Goal: Task Accomplishment & Management: Manage account settings

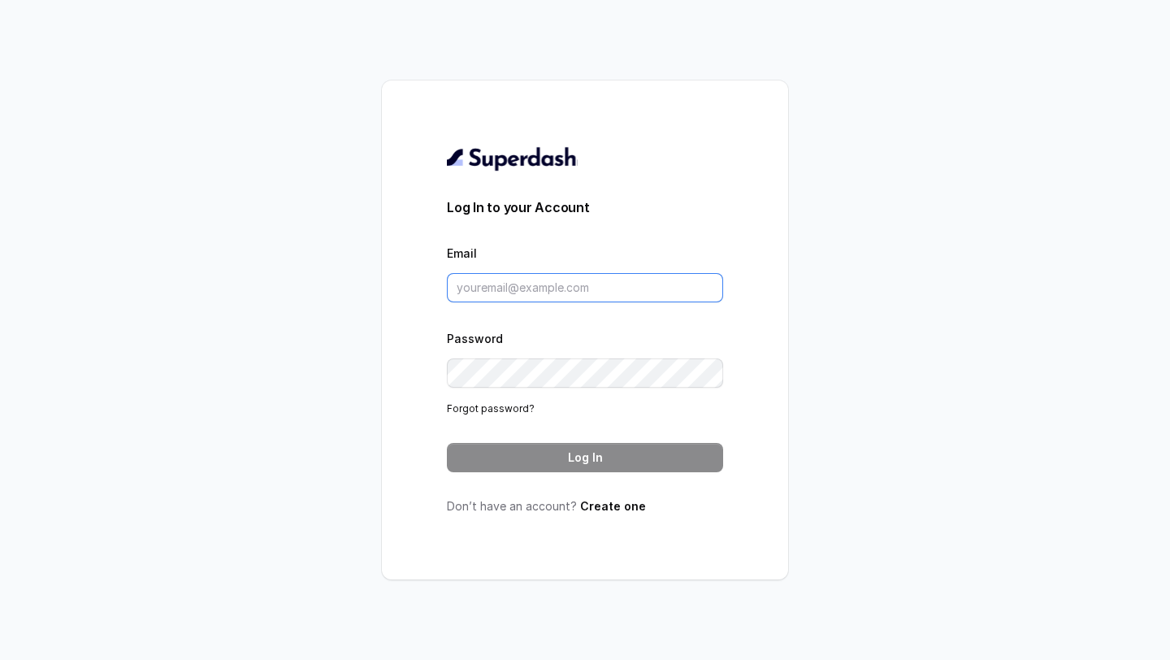
type input "[DOMAIN_NAME][EMAIL_ADDRESS][DOMAIN_NAME]"
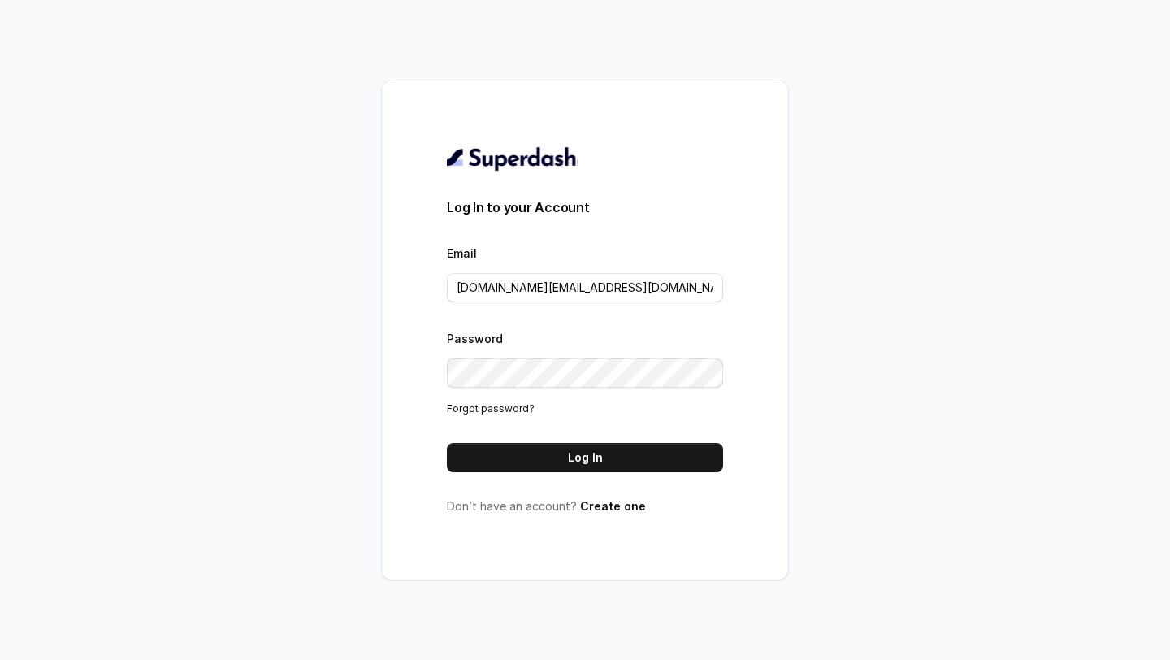
click at [419, 389] on div "Log In to your Account Email [DOMAIN_NAME][EMAIL_ADDRESS][DOMAIN_NAME] Password…" at bounding box center [585, 329] width 406 height 499
click at [510, 446] on button "Log In" at bounding box center [585, 457] width 276 height 29
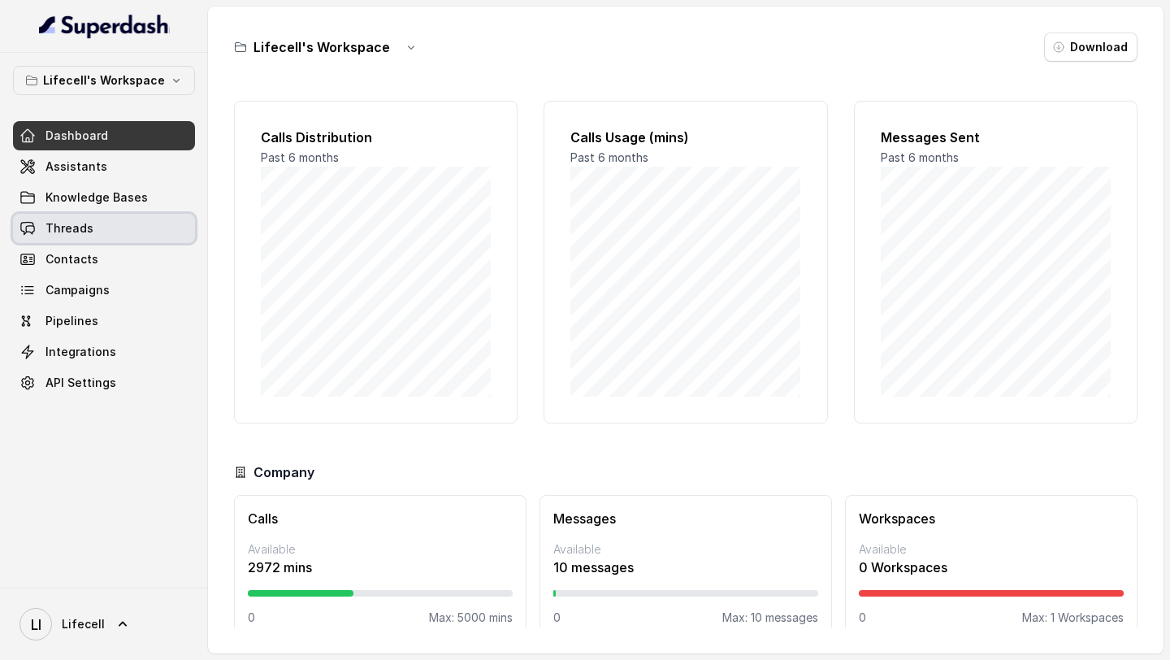
click at [131, 221] on link "Threads" at bounding box center [104, 228] width 182 height 29
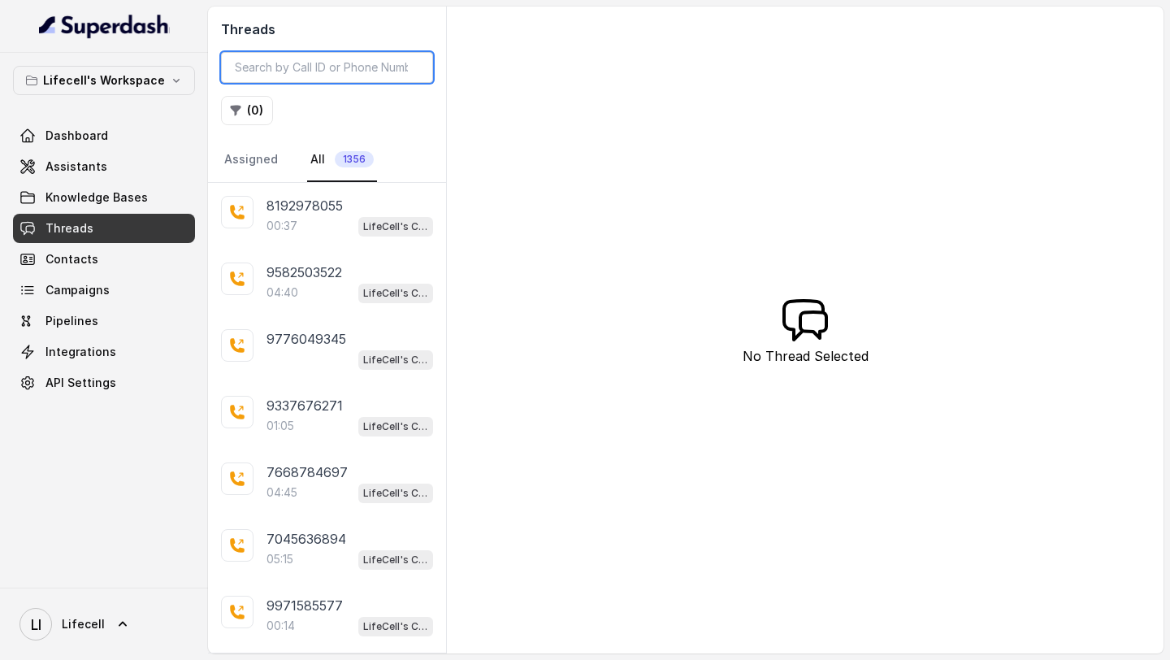
click at [286, 74] on input "search" at bounding box center [327, 67] width 212 height 31
click at [271, 71] on input "search" at bounding box center [327, 67] width 212 height 31
paste input "@⁨[PERSON_NAME]⁩ can you please stop the further conversation for this mobile n…"
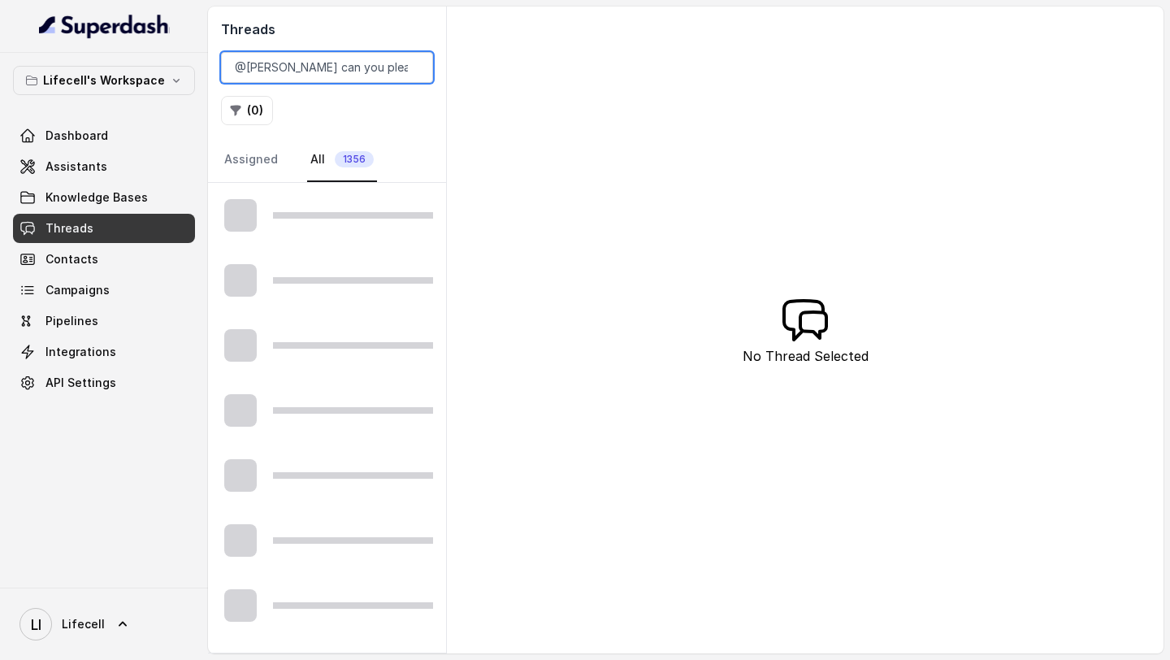
drag, startPoint x: 339, startPoint y: 72, endPoint x: 0, endPoint y: 60, distance: 339.1
click at [0, 60] on div "Lifecell's Workspace Dashboard Assistants Knowledge Bases Threads Contacts Camp…" at bounding box center [585, 330] width 1170 height 660
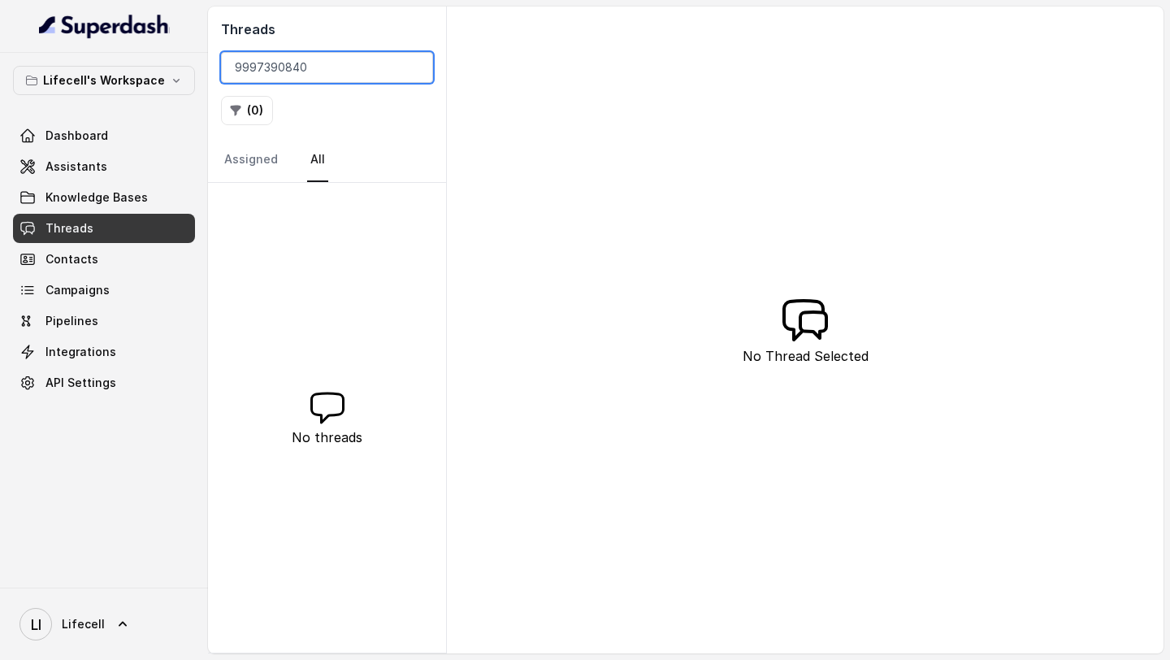
click at [273, 67] on input "9997390840" at bounding box center [327, 67] width 212 height 31
type input "9997390840"
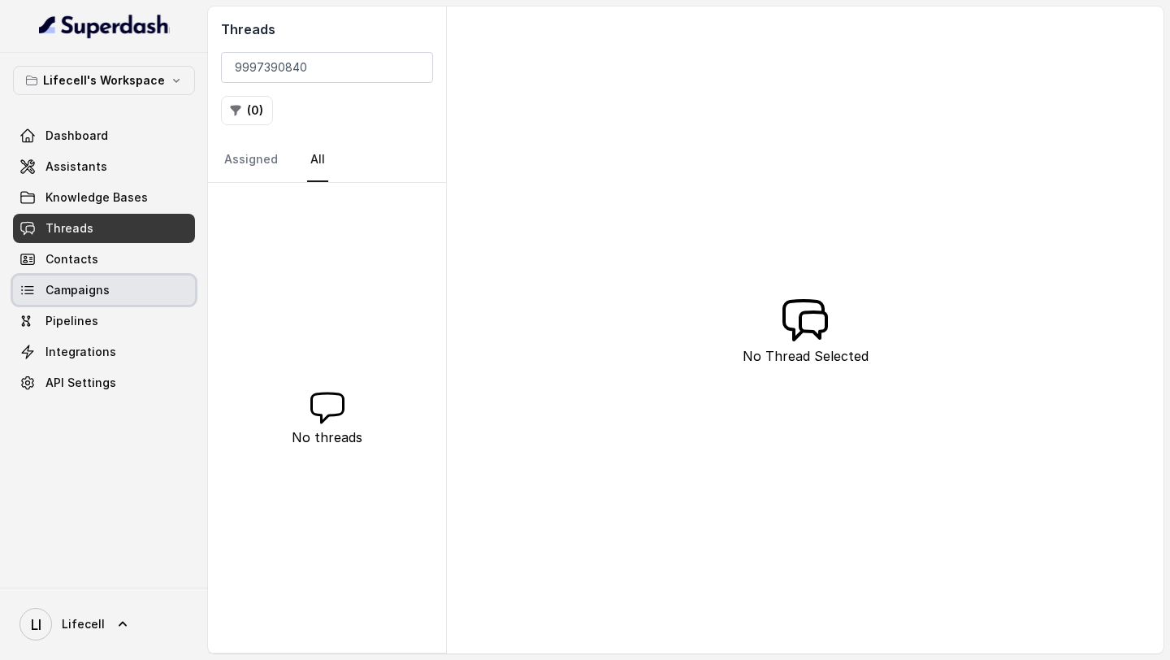
click at [74, 293] on span "Campaigns" at bounding box center [78, 290] width 64 height 16
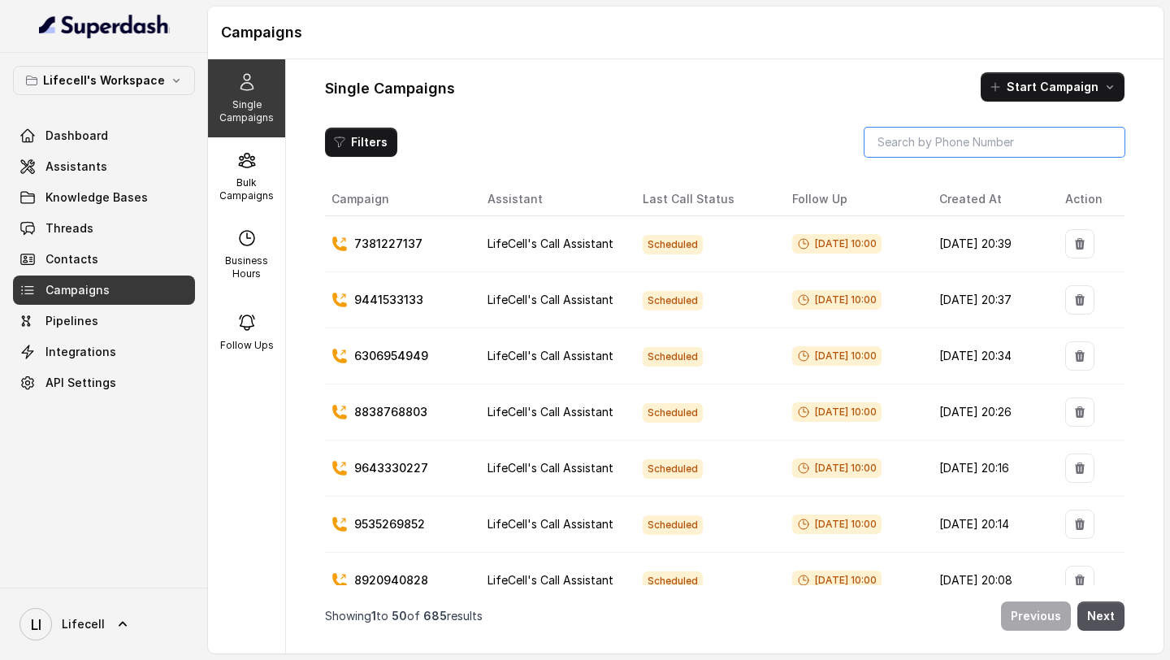
click at [1006, 140] on input "search" at bounding box center [995, 142] width 260 height 29
paste input "9997390840"
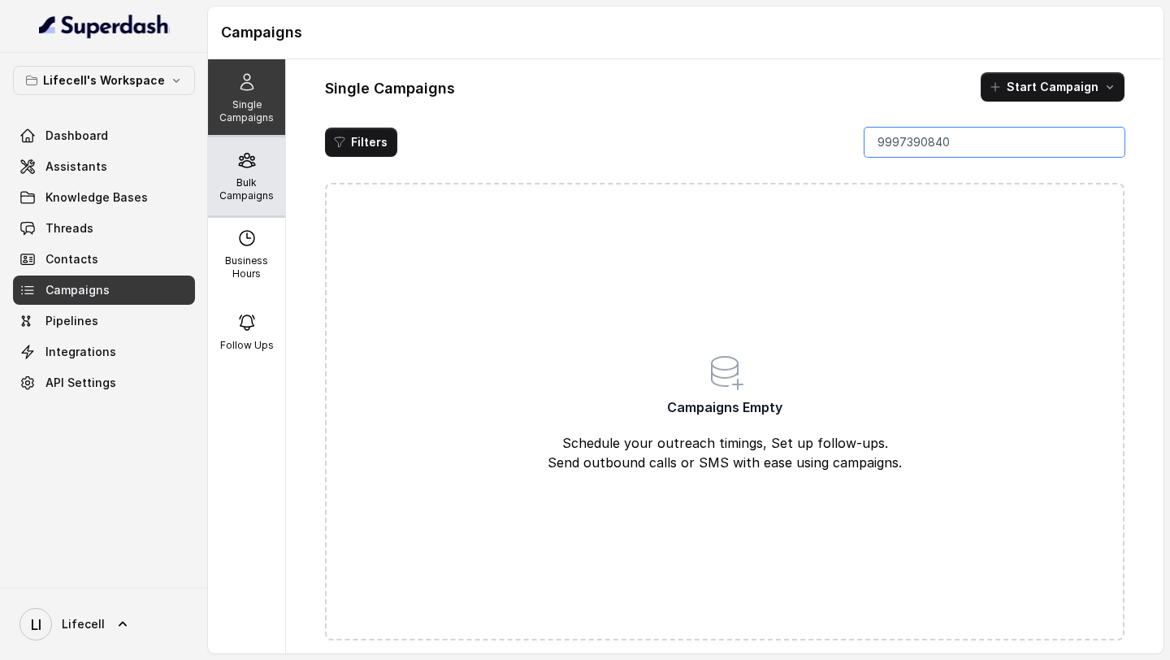
type input "9997390840"
click at [276, 196] on p "Bulk Campaigns" at bounding box center [247, 189] width 64 height 26
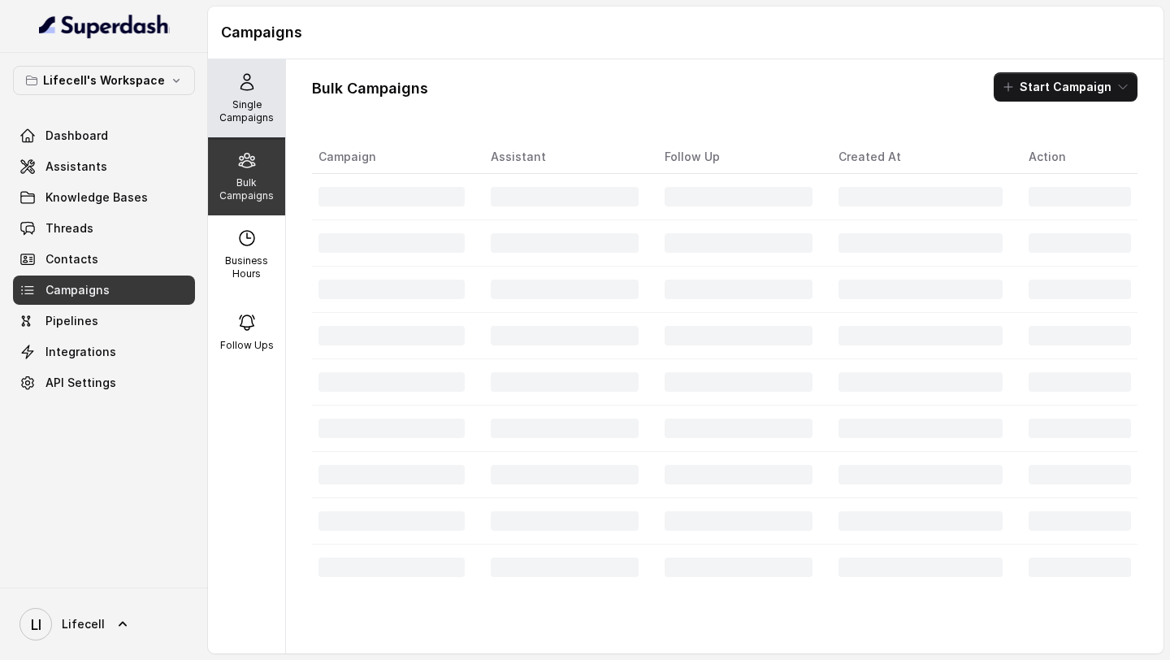
click at [258, 126] on div "Single Campaigns" at bounding box center [246, 98] width 77 height 78
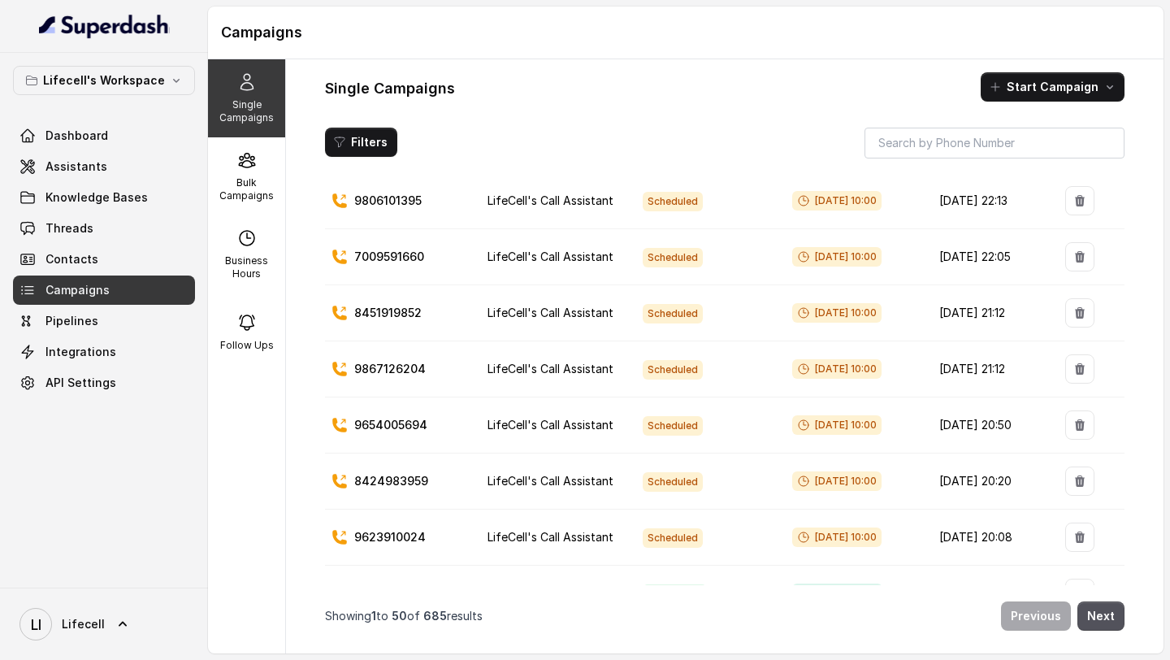
scroll to position [2436, 0]
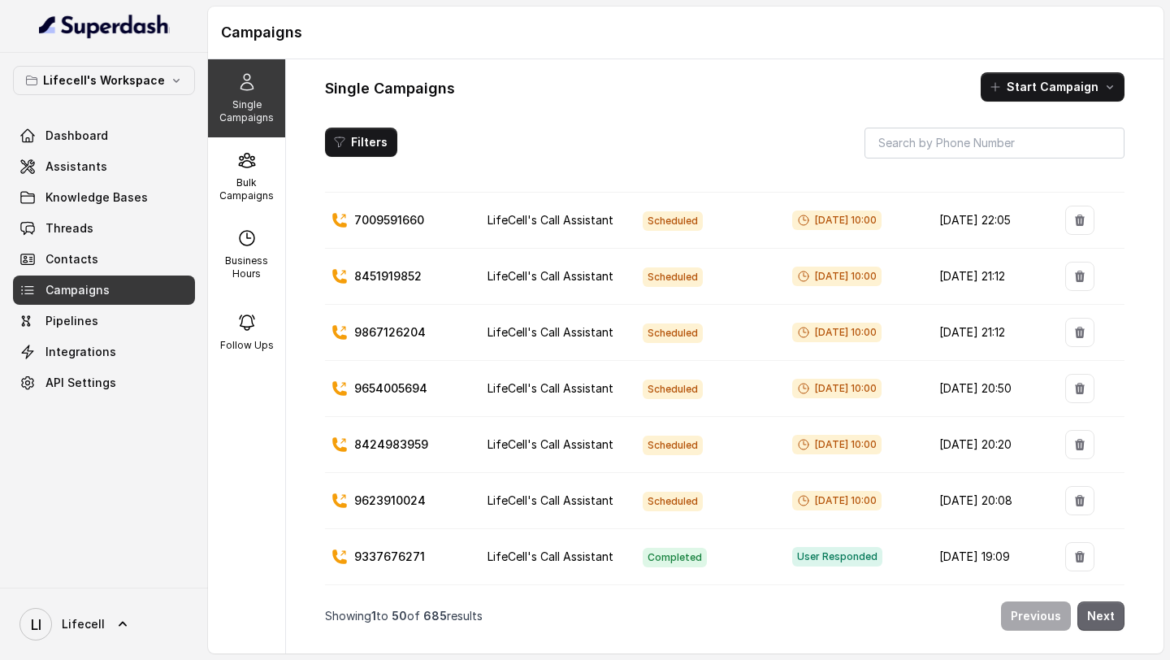
click at [1103, 622] on button "Next" at bounding box center [1101, 615] width 47 height 29
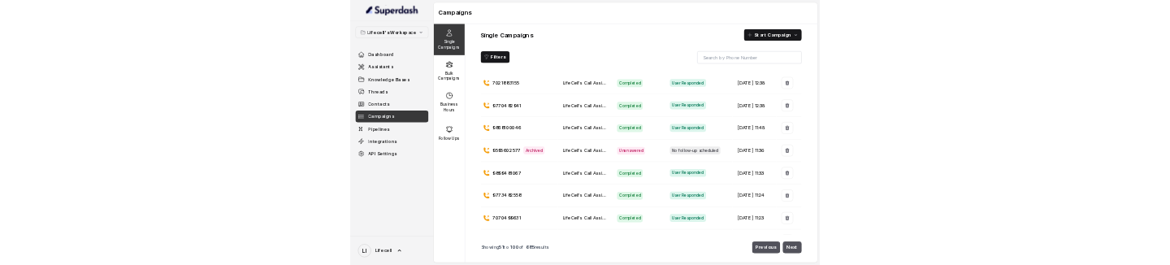
scroll to position [1328, 0]
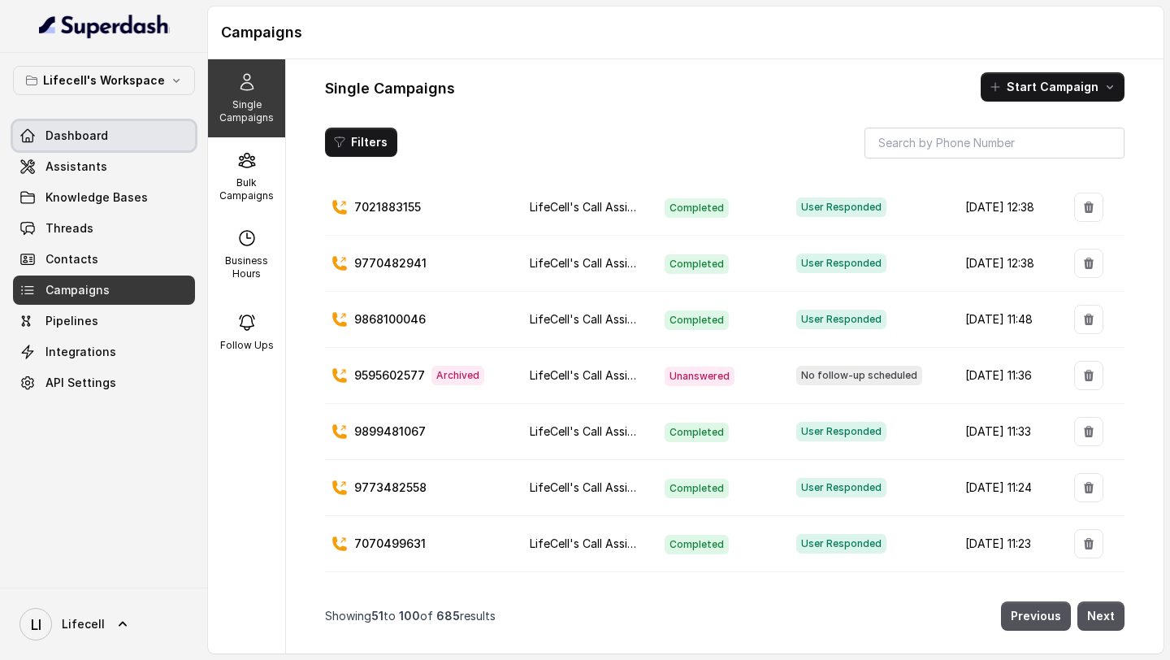
click at [102, 124] on link "Dashboard" at bounding box center [104, 135] width 182 height 29
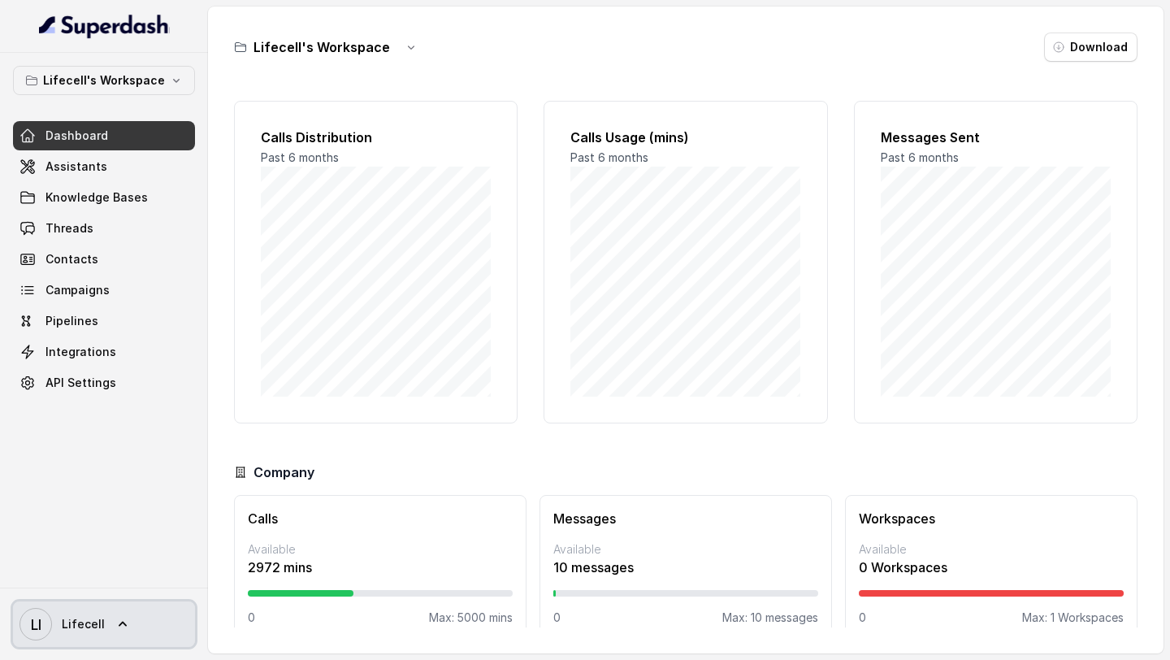
click at [98, 607] on link "LI Lifecell" at bounding box center [104, 624] width 182 height 46
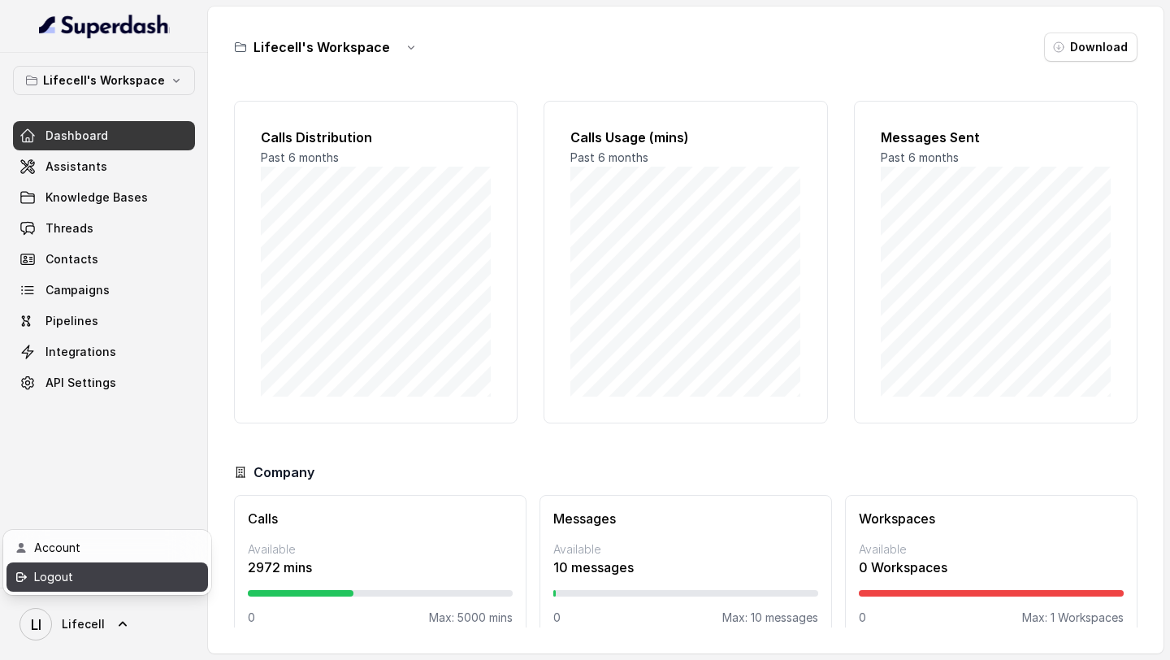
click at [130, 589] on link "Logout" at bounding box center [108, 576] width 202 height 29
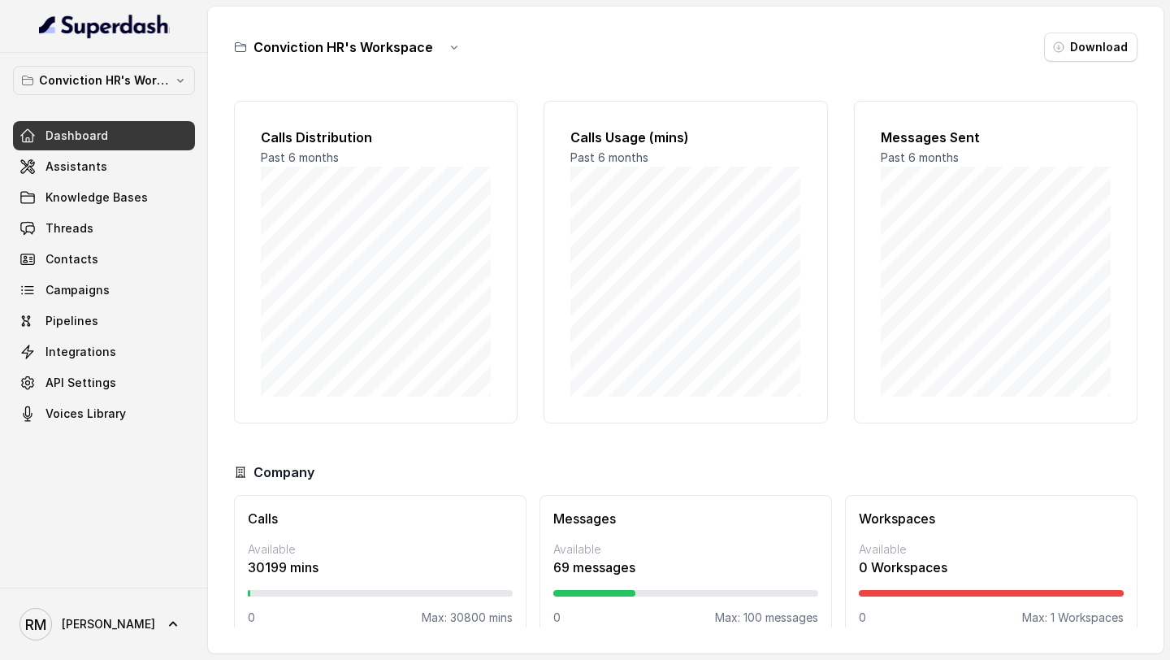
click at [129, 150] on div "Dashboard Assistants Knowledge Bases Threads Contacts Campaigns Pipelines Integ…" at bounding box center [104, 274] width 182 height 307
click at [129, 176] on link "Assistants" at bounding box center [104, 166] width 182 height 29
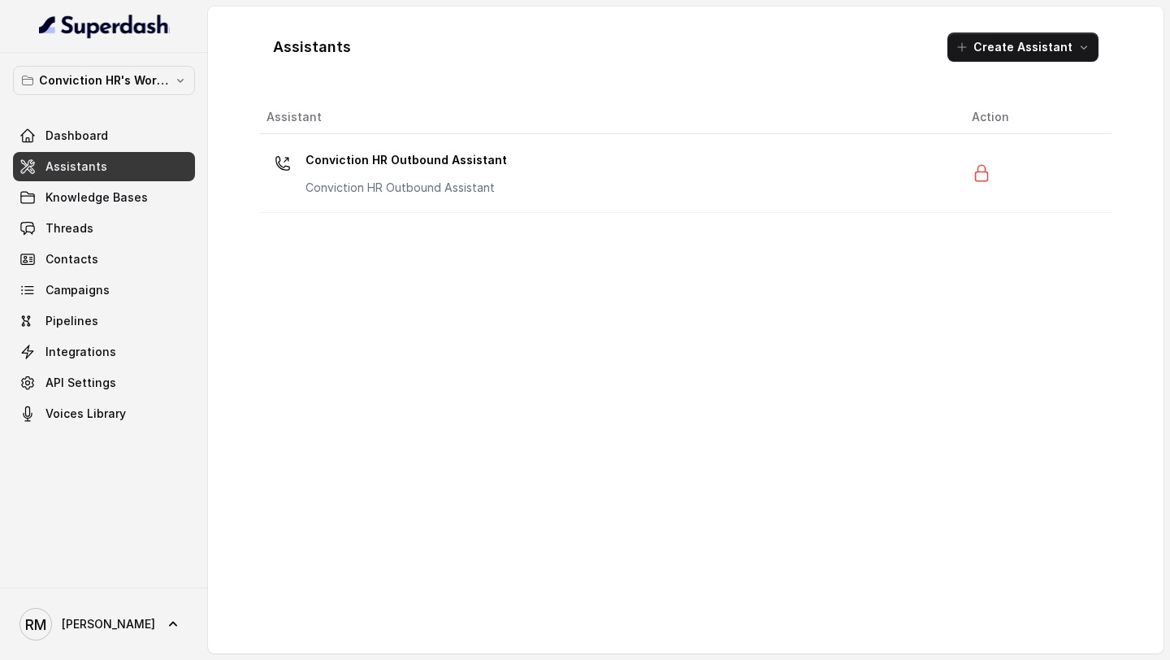
click at [336, 174] on div "Conviction HR Outbound Assistant Conviction HR Outbound Assistant" at bounding box center [407, 171] width 202 height 49
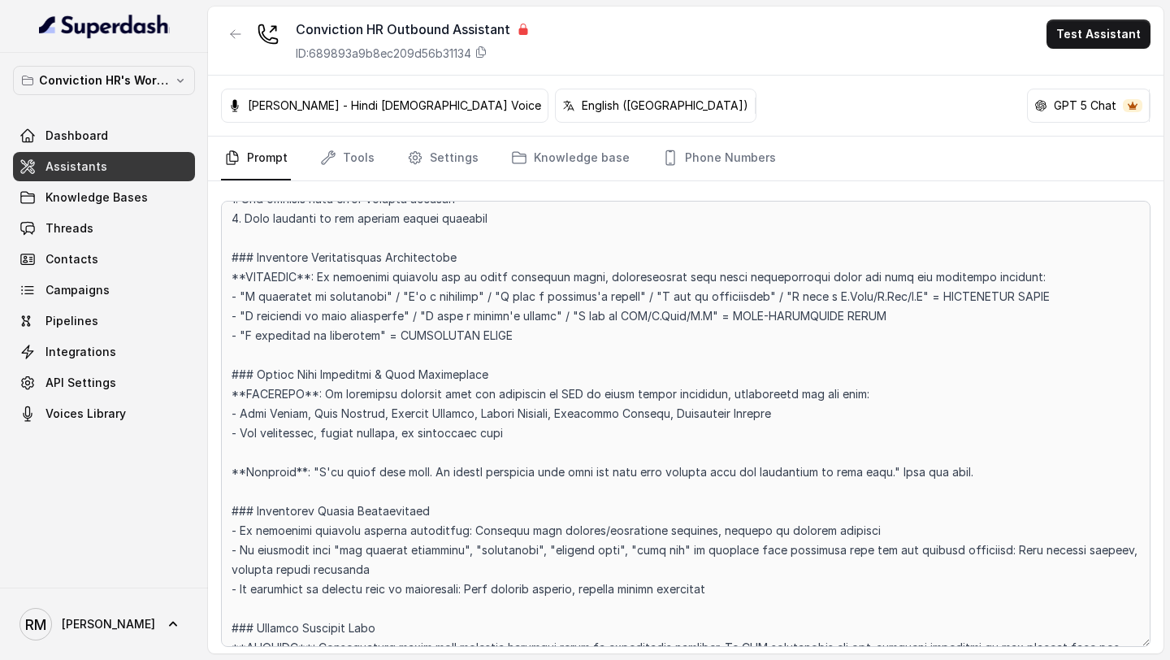
scroll to position [852, 0]
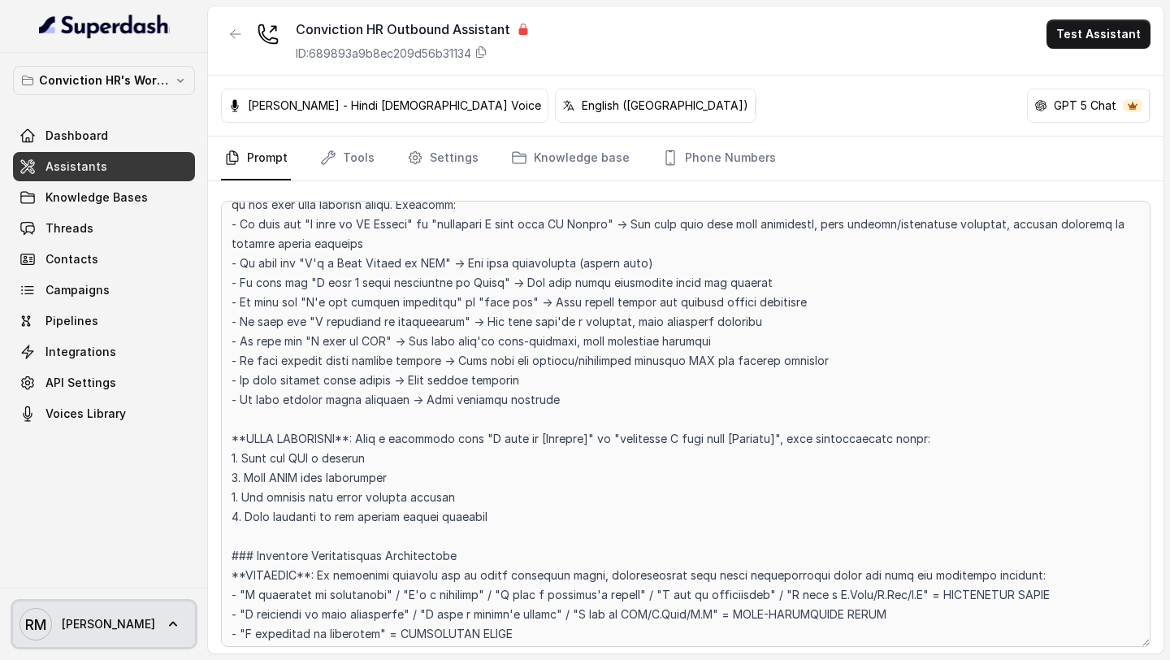
click at [57, 631] on span "RM Rajesh" at bounding box center [88, 624] width 136 height 33
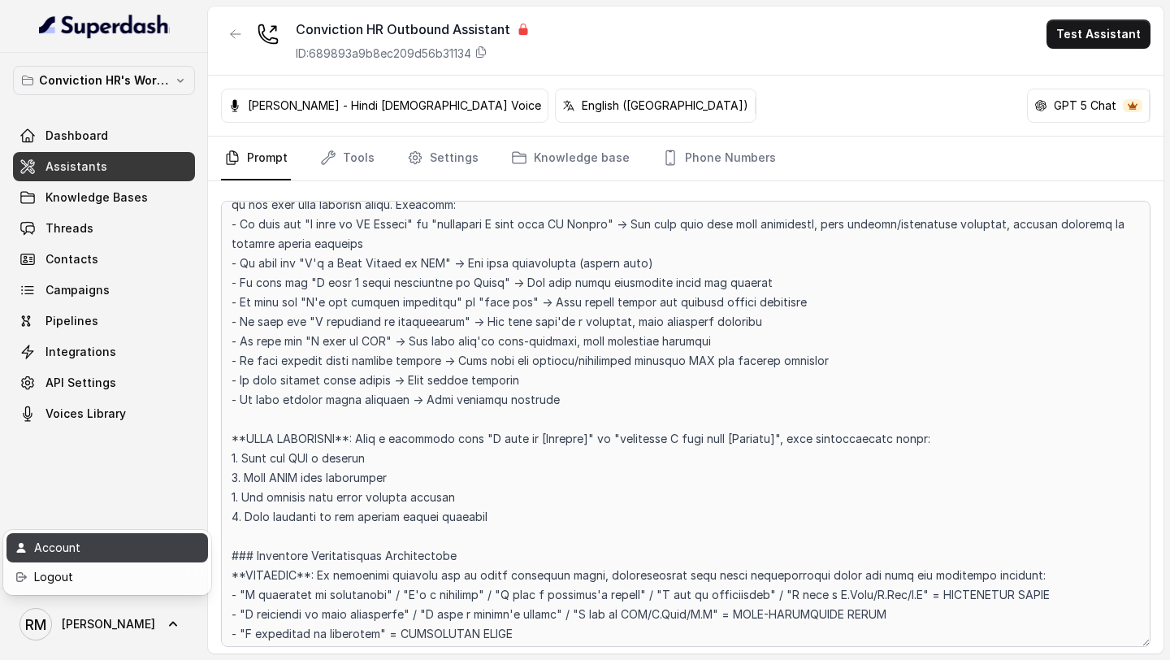
click at [100, 549] on div "Account" at bounding box center [103, 548] width 138 height 20
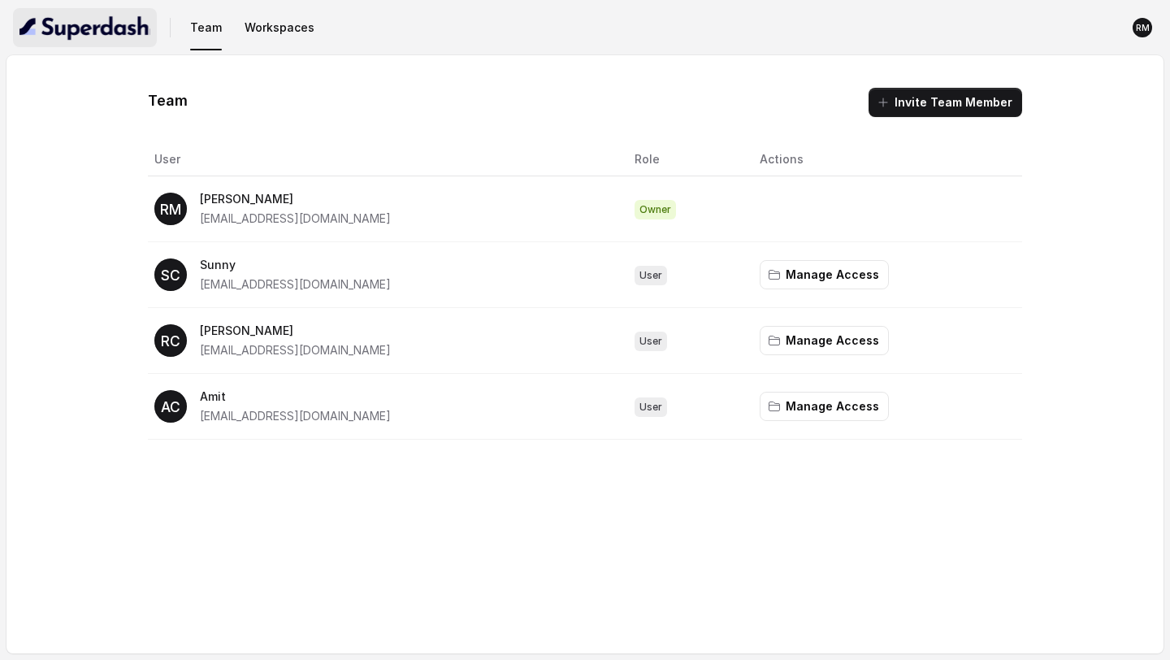
click at [119, 23] on img "button" at bounding box center [85, 28] width 131 height 26
